Goal: Information Seeking & Learning: Find specific page/section

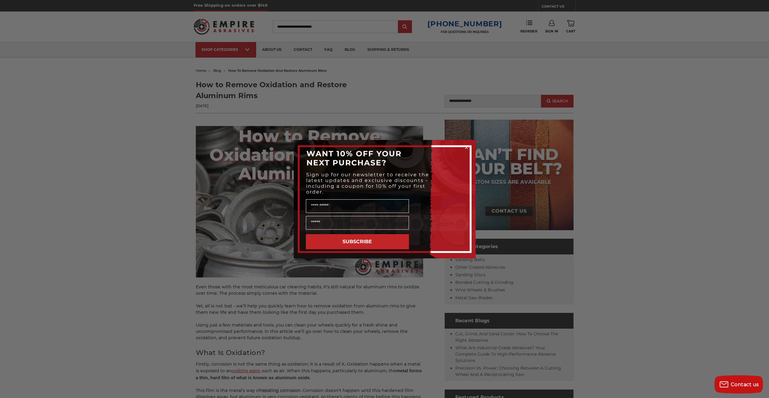
click at [466, 148] on circle "Close dialog" at bounding box center [466, 148] width 6 height 6
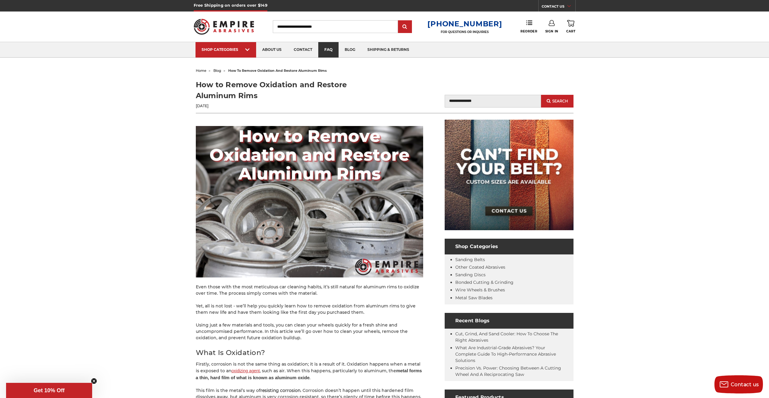
click at [335, 50] on link "faq" at bounding box center [328, 49] width 20 height 15
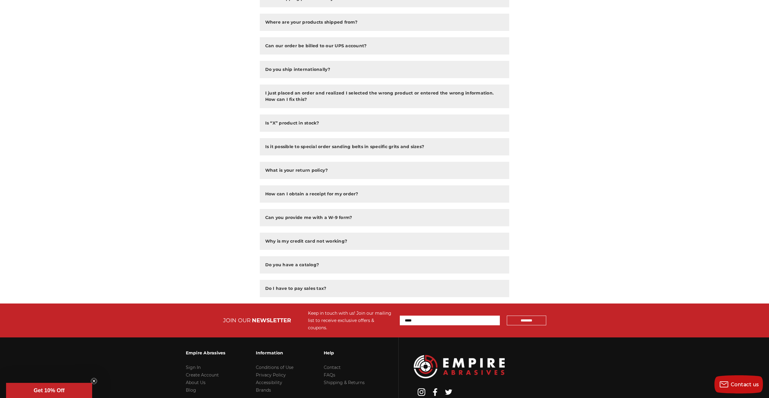
scroll to position [326, 0]
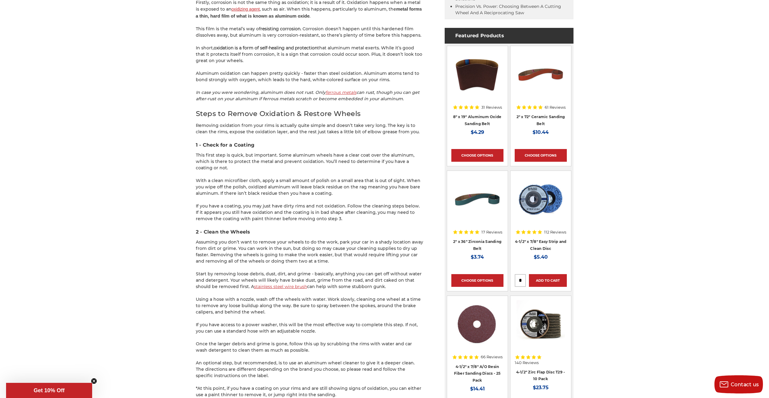
scroll to position [364, 0]
